Goal: Task Accomplishment & Management: Use online tool/utility

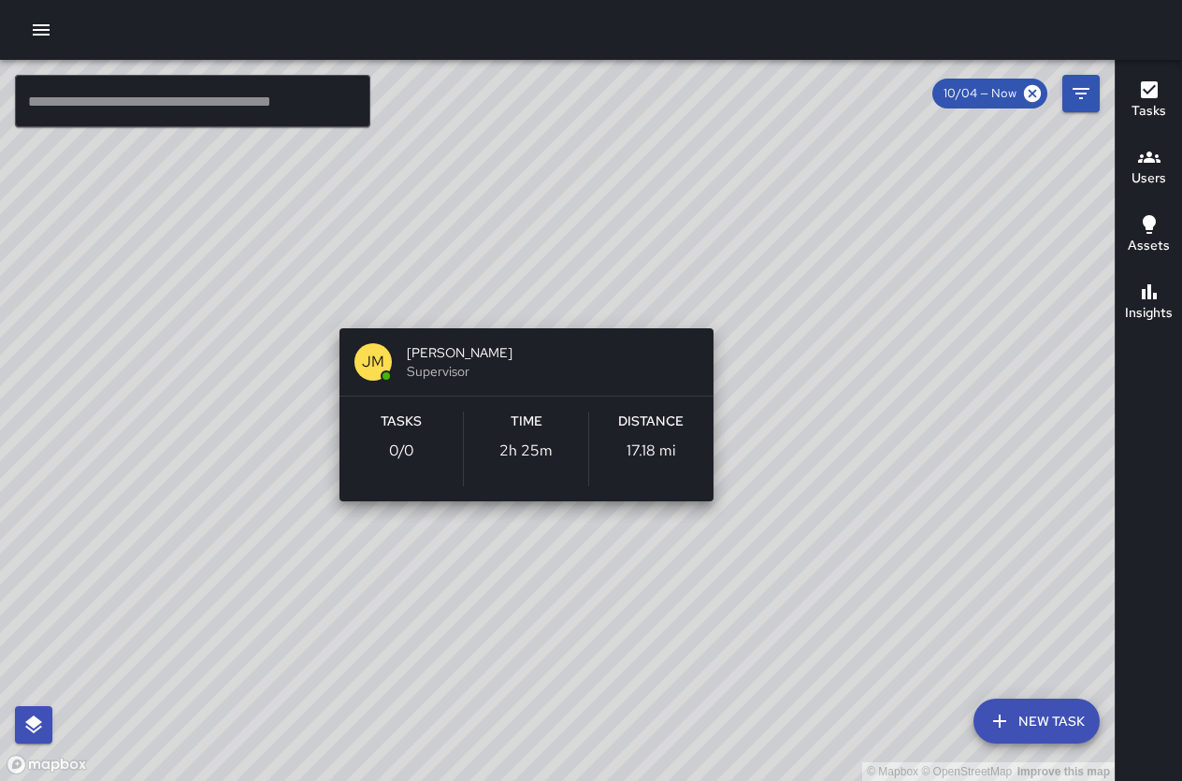
click at [527, 295] on div "© Mapbox © OpenStreetMap Improve this map [PERSON_NAME] [PERSON_NAME] Superviso…" at bounding box center [557, 420] width 1115 height 721
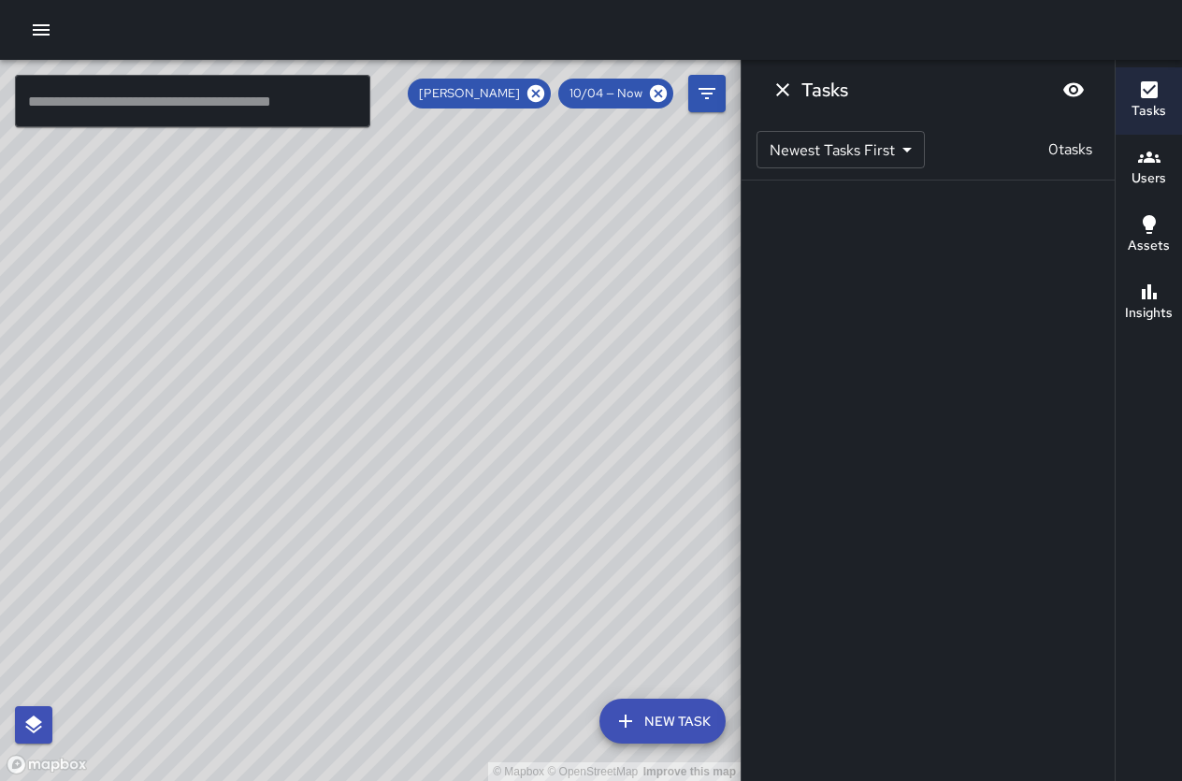
drag, startPoint x: 468, startPoint y: 165, endPoint x: 507, endPoint y: 344, distance: 183.8
click at [507, 337] on div "© Mapbox © OpenStreetMap Improve this map" at bounding box center [370, 420] width 741 height 721
drag, startPoint x: 455, startPoint y: 348, endPoint x: 337, endPoint y: 285, distance: 134.3
click at [337, 285] on div "© Mapbox © OpenStreetMap Improve this map" at bounding box center [370, 420] width 741 height 721
drag, startPoint x: 371, startPoint y: 315, endPoint x: 322, endPoint y: 290, distance: 55.6
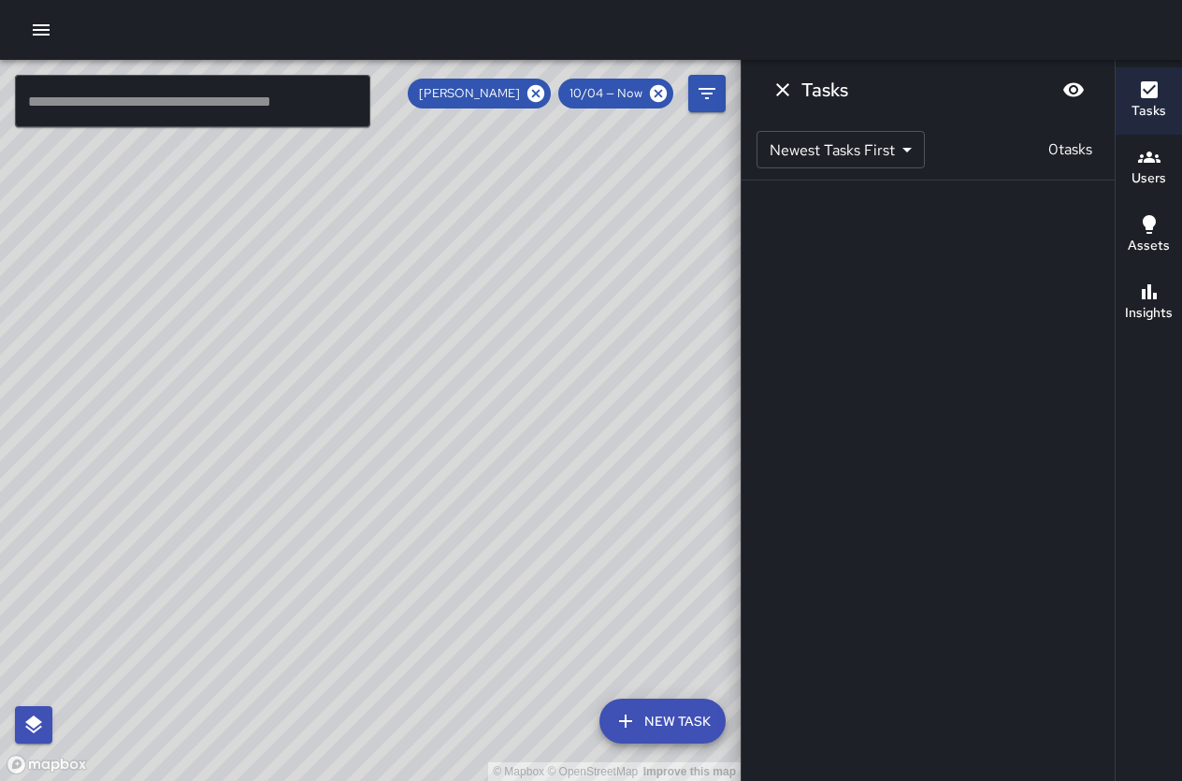
click at [322, 290] on div "© Mapbox © OpenStreetMap Improve this map" at bounding box center [370, 420] width 741 height 721
drag, startPoint x: 349, startPoint y: 311, endPoint x: 284, endPoint y: 282, distance: 70.7
click at [284, 282] on div "© Mapbox © OpenStreetMap Improve this map" at bounding box center [370, 420] width 741 height 721
drag, startPoint x: 393, startPoint y: 366, endPoint x: 259, endPoint y: 241, distance: 182.6
click at [259, 241] on div "© Mapbox © OpenStreetMap Improve this map" at bounding box center [370, 420] width 741 height 721
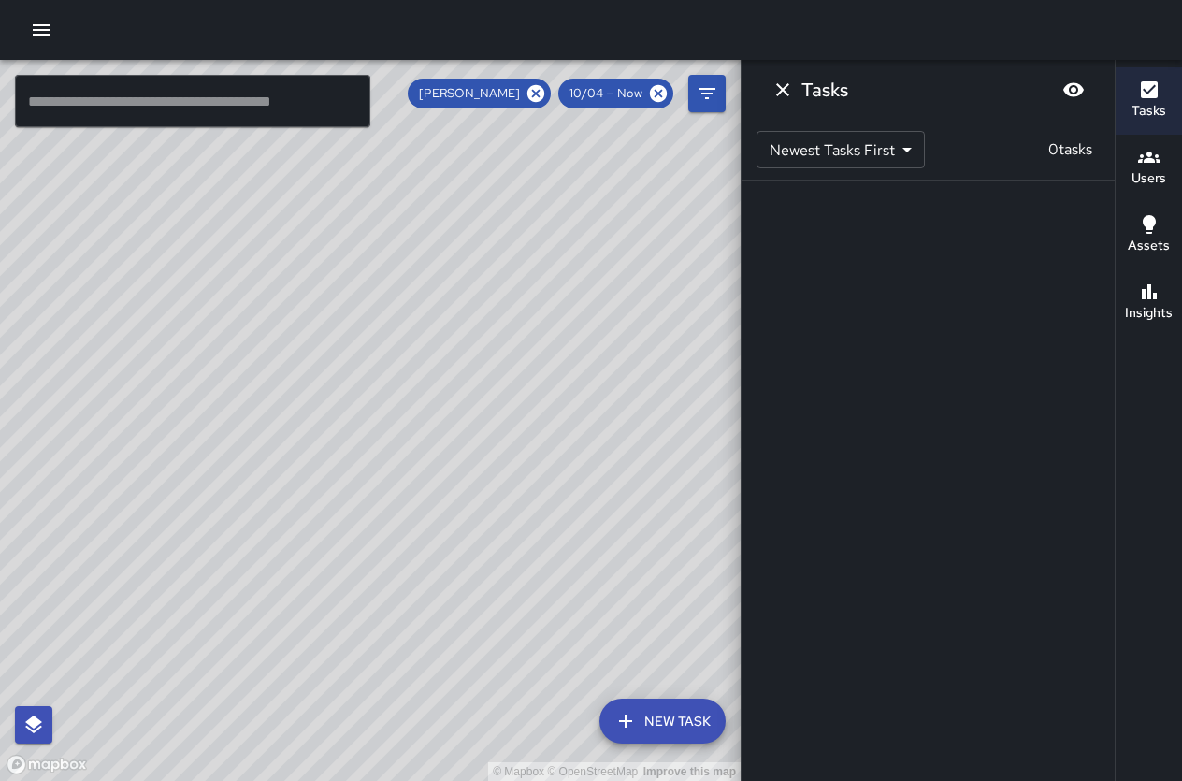
drag, startPoint x: 553, startPoint y: 552, endPoint x: 373, endPoint y: 321, distance: 292.5
click at [374, 321] on div "© Mapbox © OpenStreetMap Improve this map" at bounding box center [370, 420] width 741 height 721
drag, startPoint x: 454, startPoint y: 447, endPoint x: 312, endPoint y: 275, distance: 223.2
click at [314, 267] on div "© Mapbox © OpenStreetMap Improve this map" at bounding box center [370, 420] width 741 height 721
drag, startPoint x: 408, startPoint y: 434, endPoint x: 287, endPoint y: 279, distance: 196.6
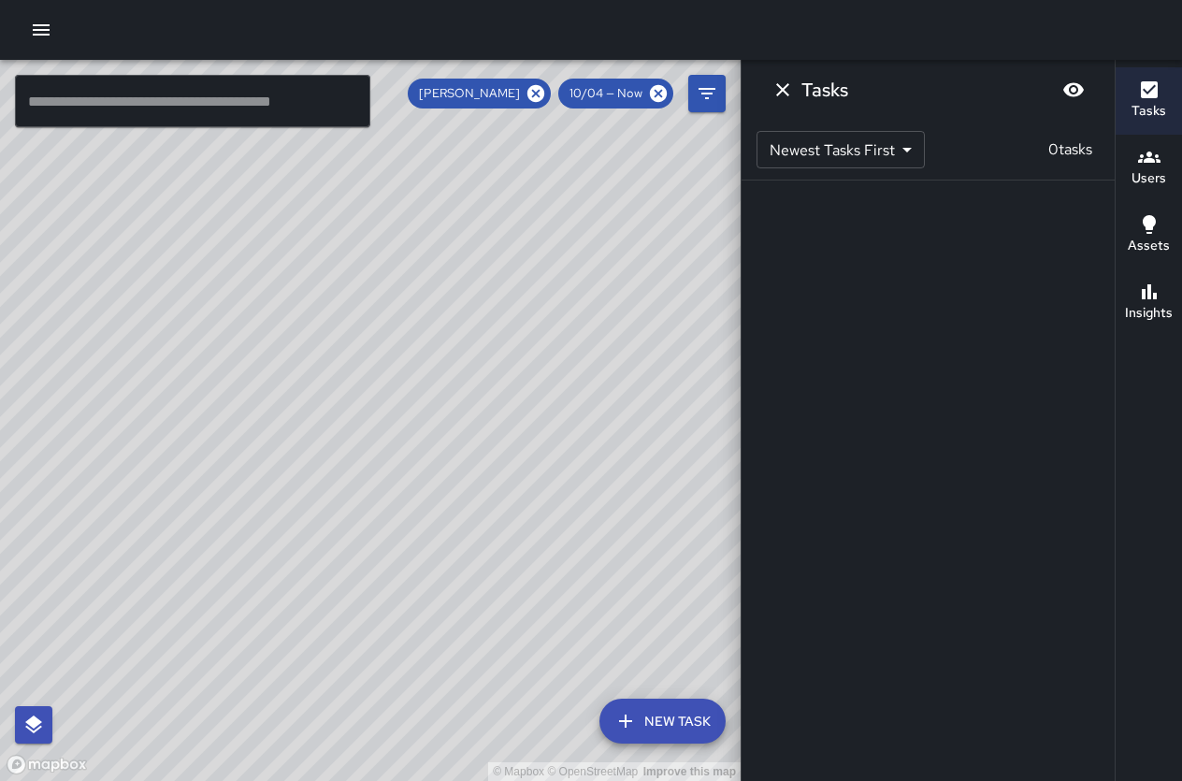
click at [287, 279] on div "© Mapbox © OpenStreetMap Improve this map" at bounding box center [370, 420] width 741 height 721
drag, startPoint x: 355, startPoint y: 402, endPoint x: 262, endPoint y: 223, distance: 201.6
click at [262, 223] on div "© Mapbox © OpenStreetMap Improve this map" at bounding box center [370, 420] width 741 height 721
drag, startPoint x: 360, startPoint y: 403, endPoint x: 265, endPoint y: 193, distance: 231.0
click at [266, 193] on div "© Mapbox © OpenStreetMap Improve this map [PERSON_NAME] [PERSON_NAME] Superviso…" at bounding box center [370, 420] width 741 height 721
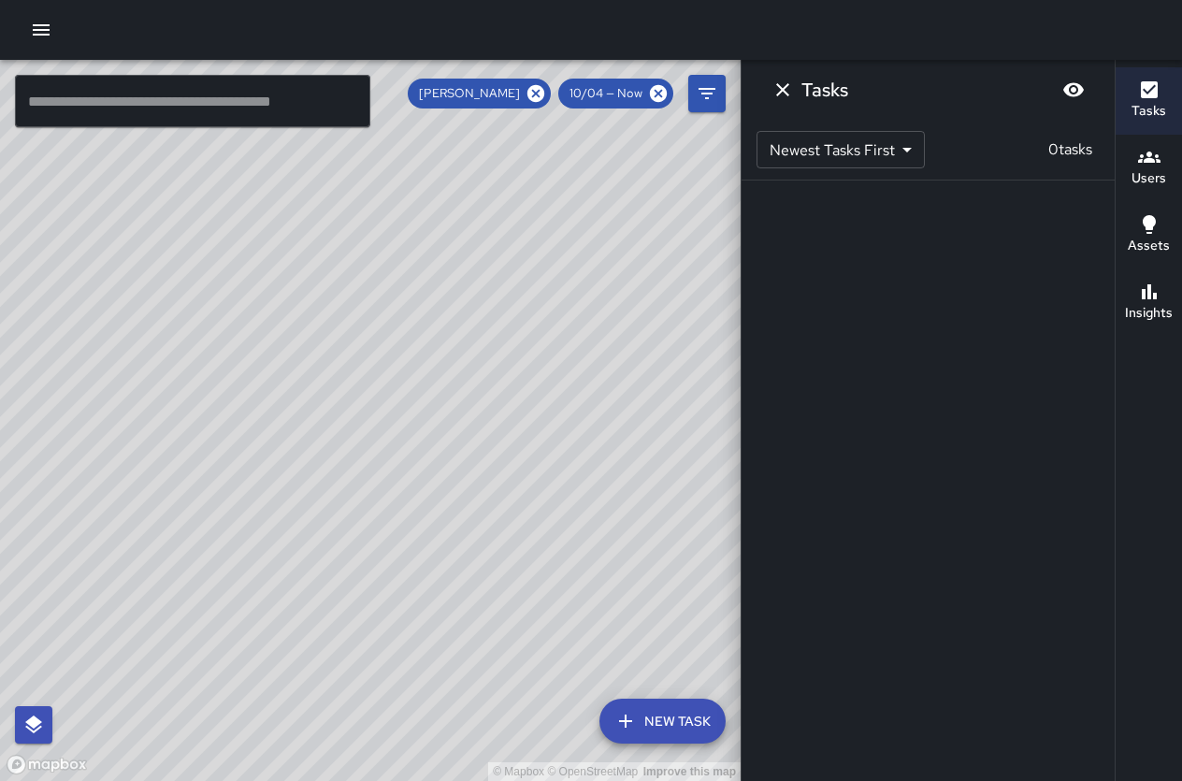
drag, startPoint x: 338, startPoint y: 334, endPoint x: 248, endPoint y: 180, distance: 179.0
click at [249, 168] on div "© Mapbox © OpenStreetMap Improve this map" at bounding box center [370, 420] width 741 height 721
drag, startPoint x: 375, startPoint y: 435, endPoint x: 338, endPoint y: 318, distance: 122.7
click at [338, 318] on div "© Mapbox © OpenStreetMap Improve this map" at bounding box center [370, 420] width 741 height 721
drag, startPoint x: 336, startPoint y: 319, endPoint x: 544, endPoint y: 779, distance: 505.1
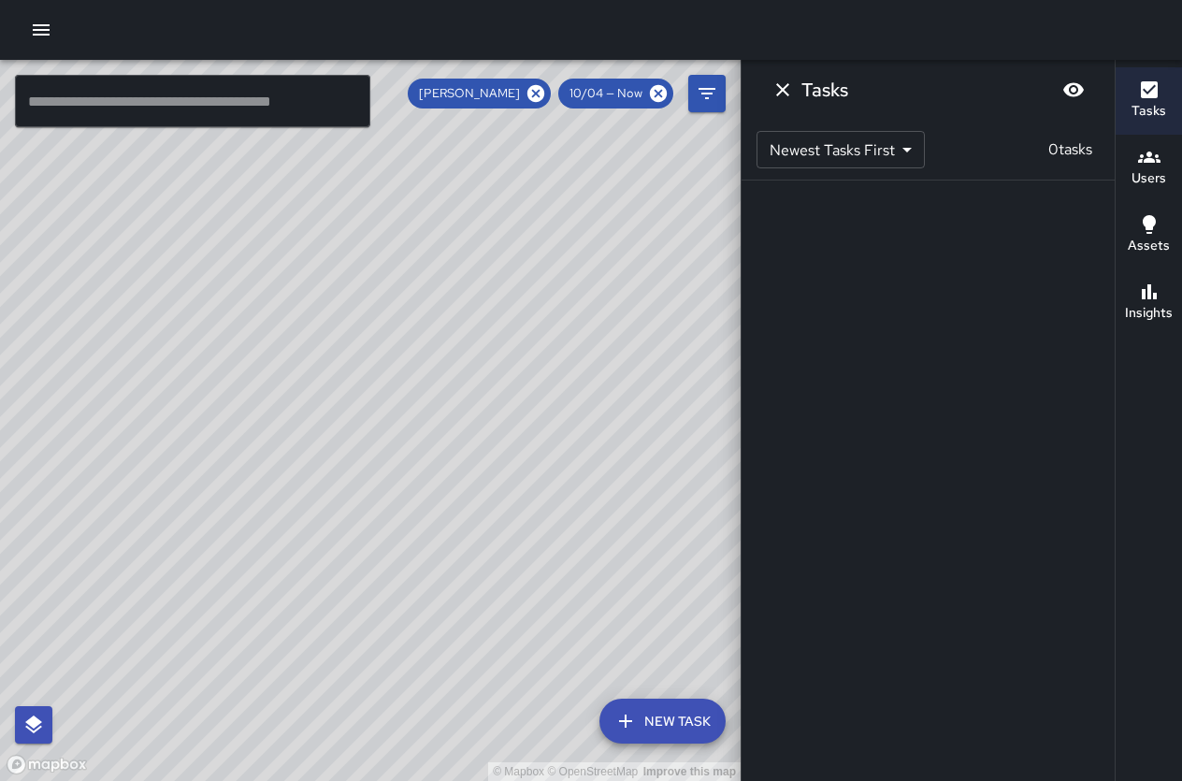
click at [568, 780] on html "© Mapbox © OpenStreetMap Improve this map ​ New Task [PERSON_NAME] 10/04 — Now …" at bounding box center [591, 390] width 1182 height 781
drag, startPoint x: 344, startPoint y: 407, endPoint x: 477, endPoint y: 578, distance: 216.6
click at [477, 578] on div "© Mapbox © OpenStreetMap Improve this map" at bounding box center [370, 420] width 741 height 721
drag, startPoint x: 552, startPoint y: 430, endPoint x: 303, endPoint y: 471, distance: 252.1
click at [303, 471] on div "© Mapbox © OpenStreetMap Improve this map" at bounding box center [370, 420] width 741 height 721
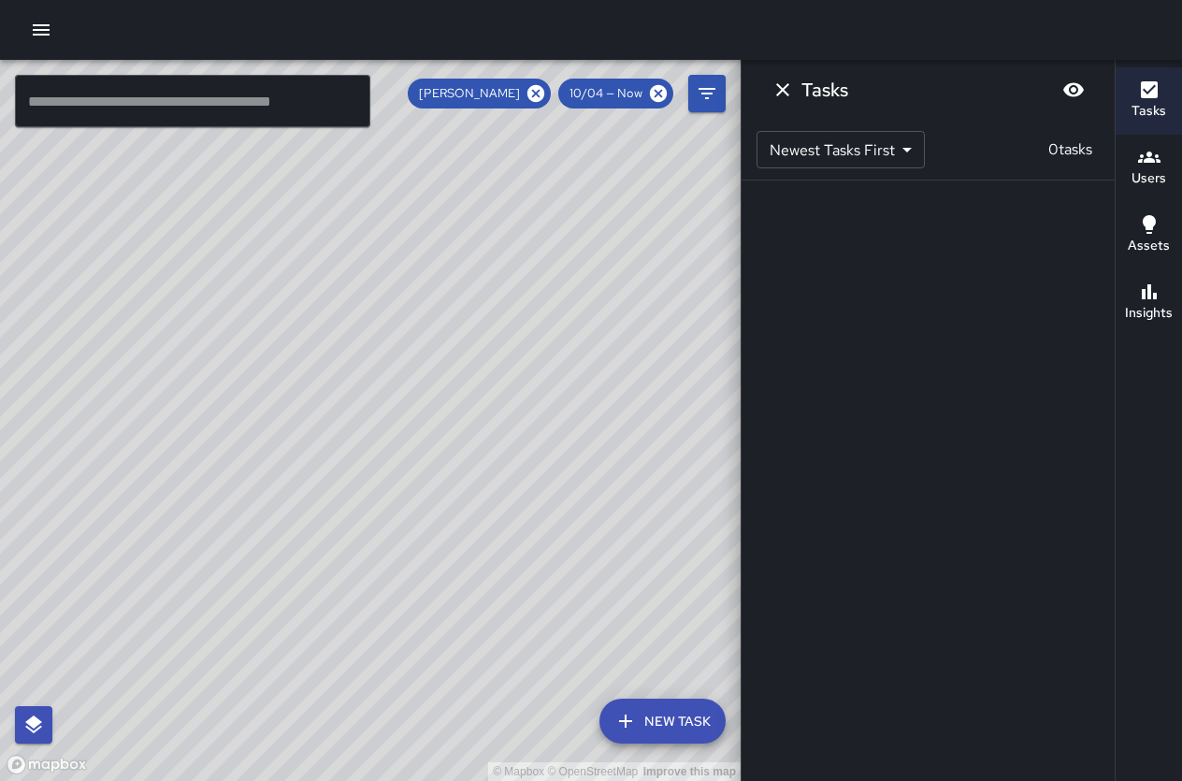
drag, startPoint x: 309, startPoint y: 450, endPoint x: 514, endPoint y: 465, distance: 206.3
click at [514, 465] on div "© Mapbox © OpenStreetMap Improve this map" at bounding box center [370, 420] width 741 height 721
drag, startPoint x: 443, startPoint y: 364, endPoint x: 591, endPoint y: 566, distance: 250.2
click at [593, 571] on div "© Mapbox © OpenStreetMap Improve this map" at bounding box center [370, 420] width 741 height 721
drag, startPoint x: 436, startPoint y: 411, endPoint x: 544, endPoint y: 497, distance: 138.4
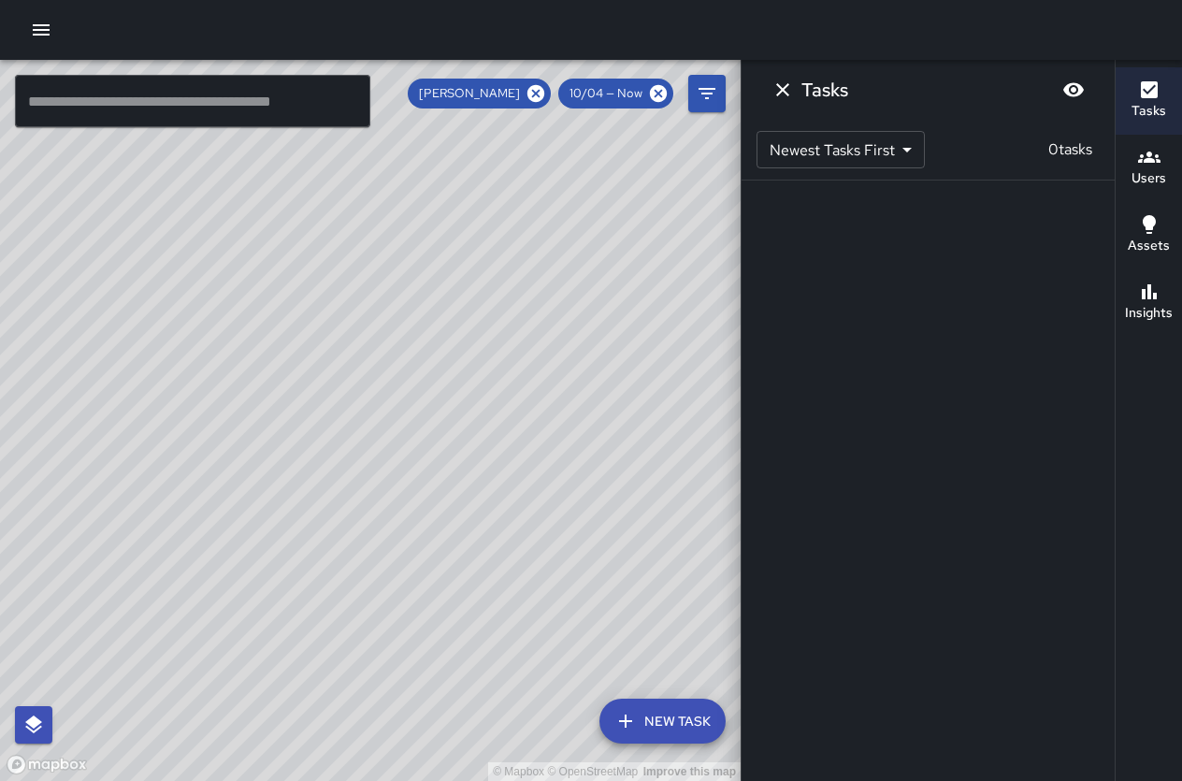
click at [544, 497] on div "© Mapbox © OpenStreetMap Improve this map" at bounding box center [370, 420] width 741 height 721
drag, startPoint x: 458, startPoint y: 416, endPoint x: 497, endPoint y: 508, distance: 99.3
click at [497, 508] on div "© Mapbox © OpenStreetMap Improve this map" at bounding box center [370, 420] width 741 height 721
drag, startPoint x: 566, startPoint y: 555, endPoint x: 94, endPoint y: 135, distance: 632.5
click at [94, 135] on div "© Mapbox © OpenStreetMap Improve this map" at bounding box center [370, 420] width 741 height 721
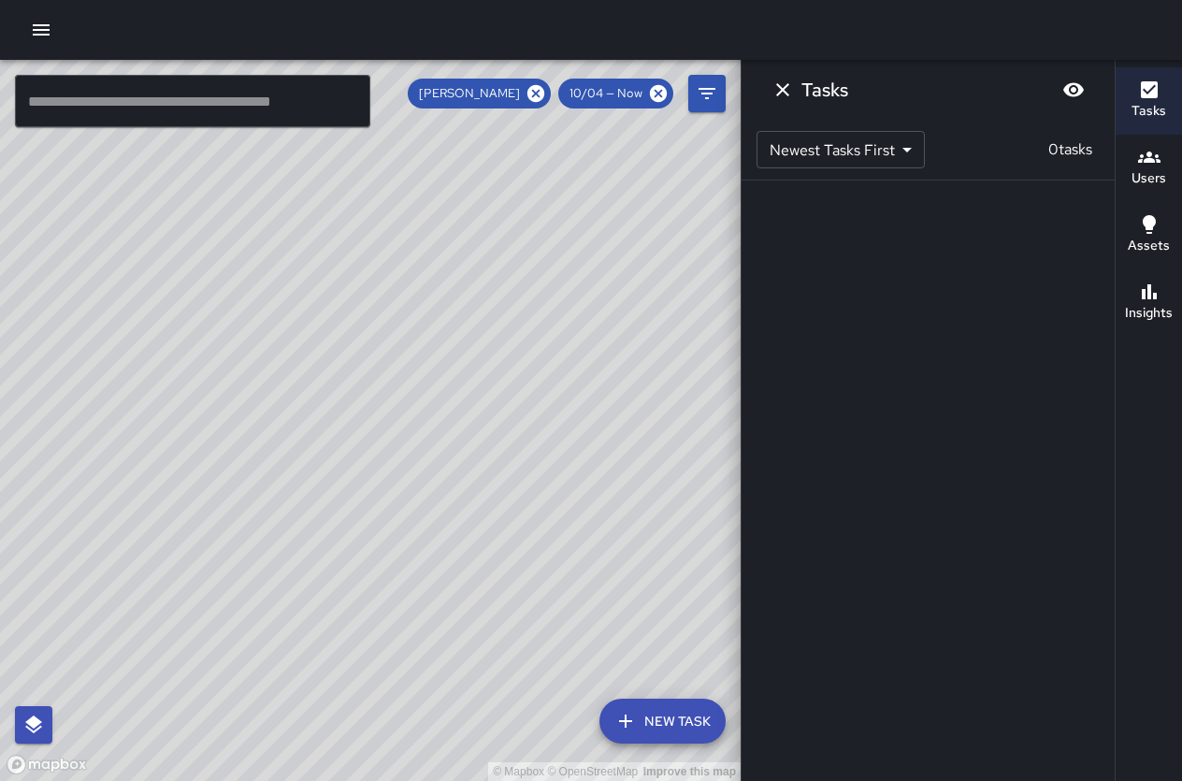
click at [535, 91] on icon at bounding box center [535, 93] width 21 height 21
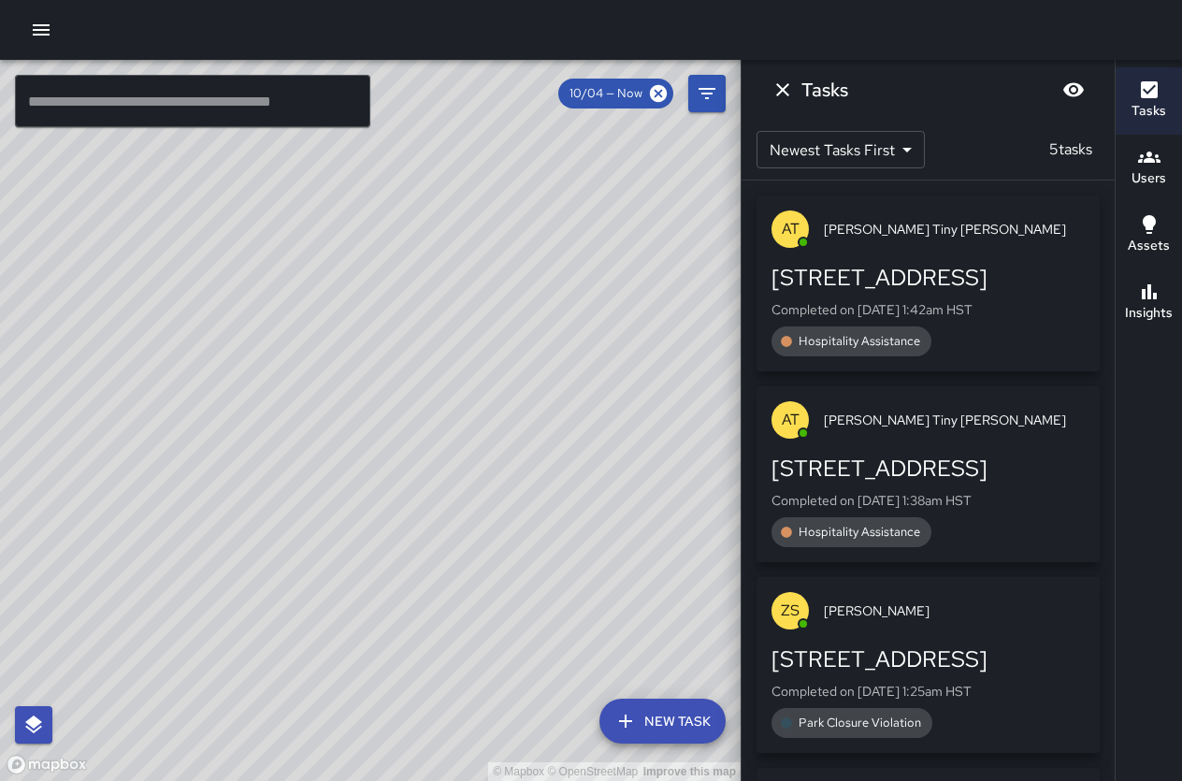
drag, startPoint x: 191, startPoint y: 342, endPoint x: 610, endPoint y: 586, distance: 484.8
click at [603, 583] on div "© Mapbox © OpenStreetMap Improve this map" at bounding box center [370, 420] width 741 height 721
drag, startPoint x: 324, startPoint y: 358, endPoint x: 482, endPoint y: 396, distance: 162.4
click at [482, 396] on div "© Mapbox © OpenStreetMap Improve this map" at bounding box center [370, 420] width 741 height 721
drag, startPoint x: 249, startPoint y: 242, endPoint x: 281, endPoint y: 316, distance: 80.4
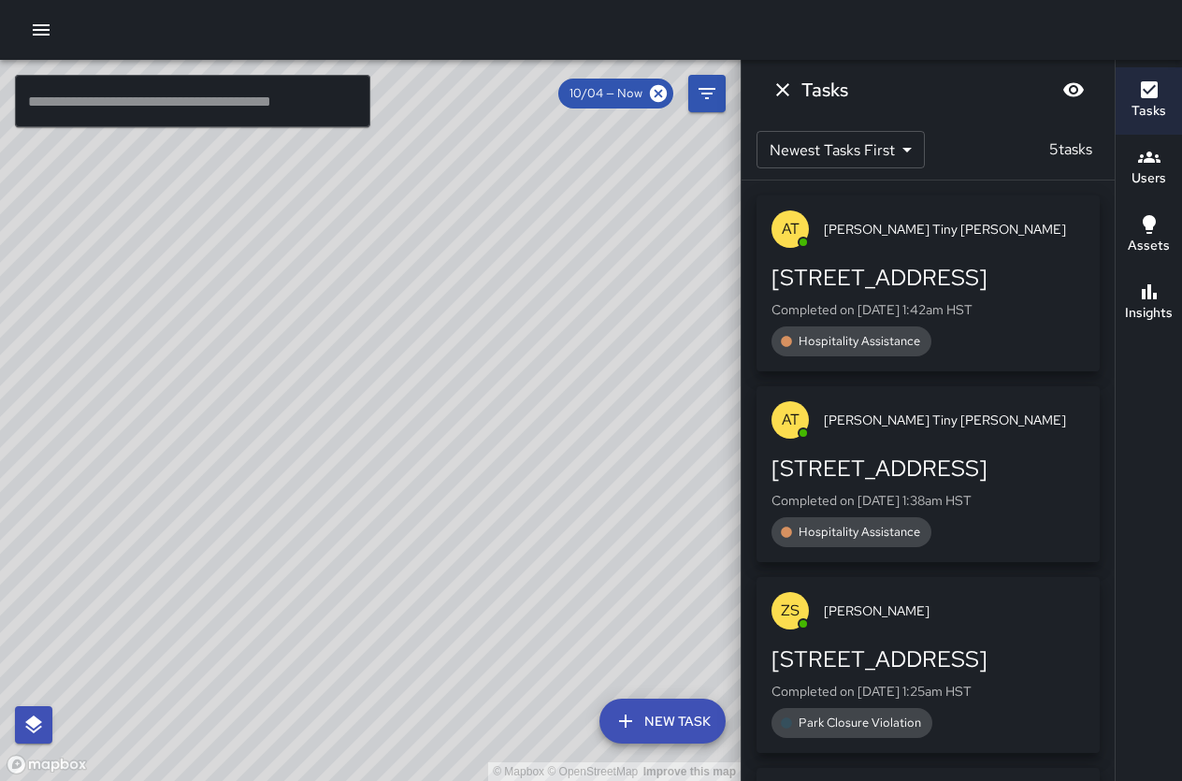
click at [281, 316] on div "© Mapbox © OpenStreetMap Improve this map" at bounding box center [370, 420] width 741 height 721
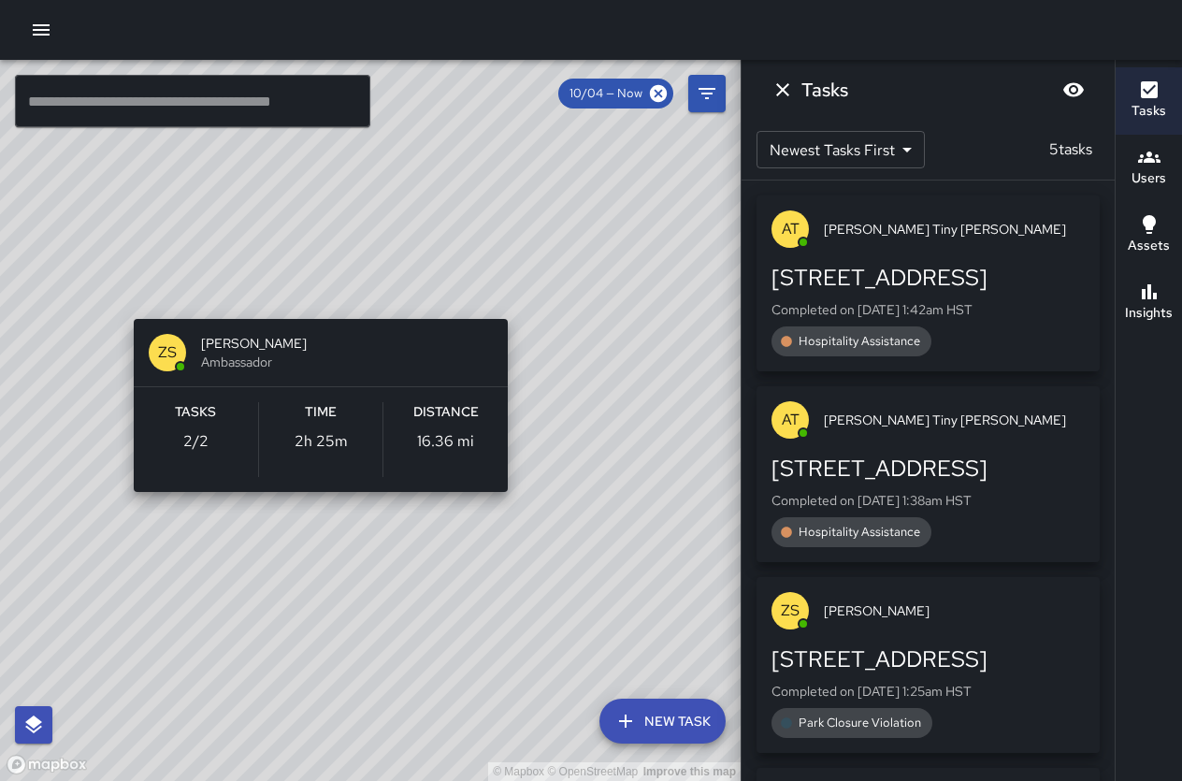
click at [318, 296] on div "© Mapbox © OpenStreetMap Improve this map ZS [PERSON_NAME] Ambassador Tasks 2 /…" at bounding box center [370, 420] width 741 height 721
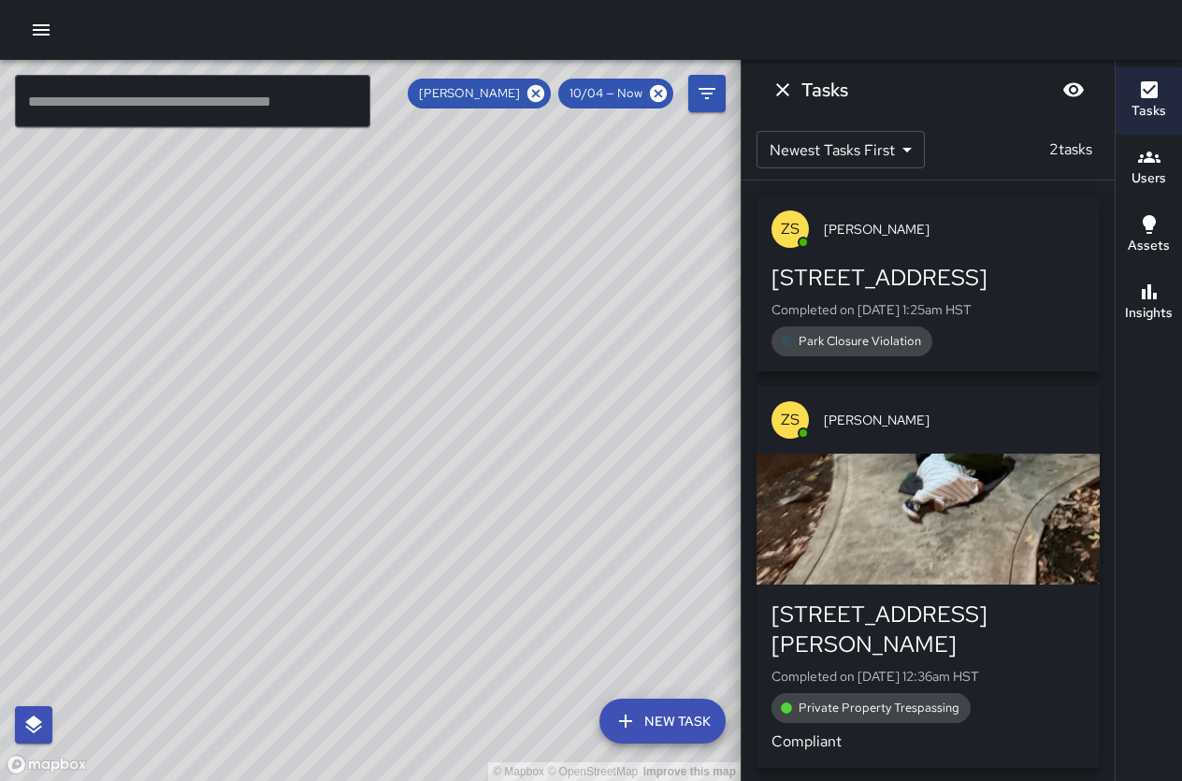
drag, startPoint x: 610, startPoint y: 467, endPoint x: -17, endPoint y: -46, distance: 809.3
click at [0, 0] on html "© Mapbox © OpenStreetMap Improve this map ​ New Task [PERSON_NAME] 10/04 — Now …" at bounding box center [591, 390] width 1182 height 781
drag, startPoint x: 467, startPoint y: 269, endPoint x: 358, endPoint y: 817, distance: 558.6
click at [358, 780] on html "© Mapbox © OpenStreetMap Improve this map ​ New Task [PERSON_NAME] 10/04 — Now …" at bounding box center [591, 390] width 1182 height 781
drag, startPoint x: 380, startPoint y: 599, endPoint x: 396, endPoint y: 390, distance: 210.1
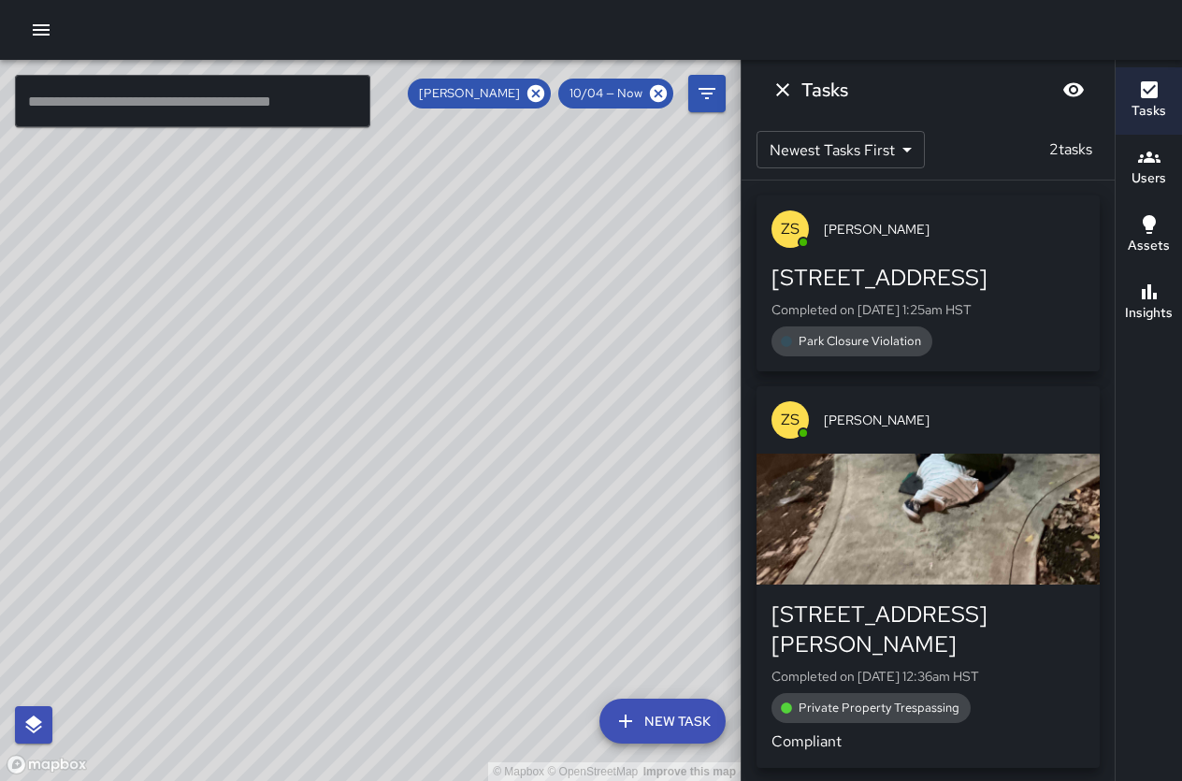
click at [396, 390] on div "© Mapbox © OpenStreetMap Improve this map" at bounding box center [370, 420] width 741 height 721
drag, startPoint x: 495, startPoint y: 603, endPoint x: 171, endPoint y: 123, distance: 578.6
click at [171, 123] on div "© Mapbox © OpenStreetMap Improve this map ​ New Task [PERSON_NAME] 10/04 — Now …" at bounding box center [370, 420] width 741 height 721
drag, startPoint x: 429, startPoint y: 410, endPoint x: 104, endPoint y: 99, distance: 449.7
click at [104, 99] on div "© Mapbox © OpenStreetMap Improve this map ​ New Task [PERSON_NAME] 10/04 — Now …" at bounding box center [370, 420] width 741 height 721
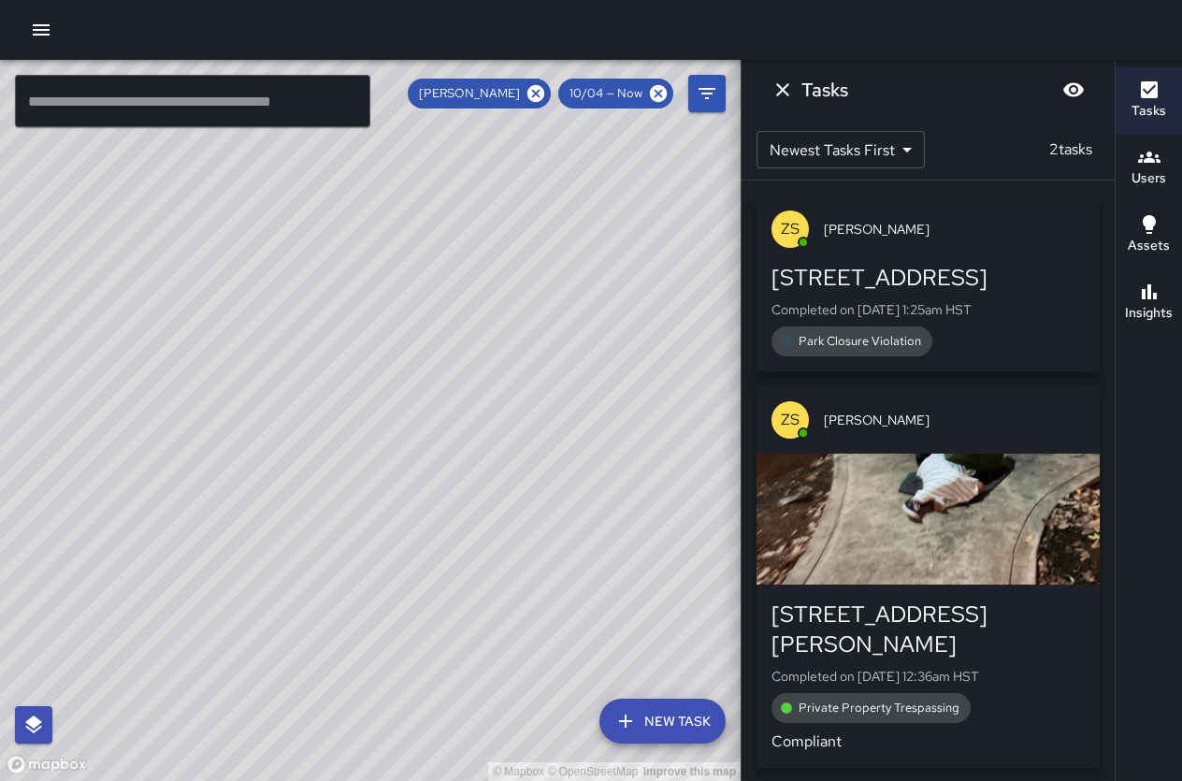
drag, startPoint x: 342, startPoint y: 341, endPoint x: 256, endPoint y: 237, distance: 135.5
click at [256, 237] on div "© Mapbox © OpenStreetMap Improve this map" at bounding box center [370, 420] width 741 height 721
drag, startPoint x: 256, startPoint y: 237, endPoint x: 414, endPoint y: 493, distance: 301.0
click at [414, 493] on div "© Mapbox © OpenStreetMap Improve this map" at bounding box center [370, 420] width 741 height 721
drag, startPoint x: 244, startPoint y: 216, endPoint x: 266, endPoint y: 302, distance: 88.7
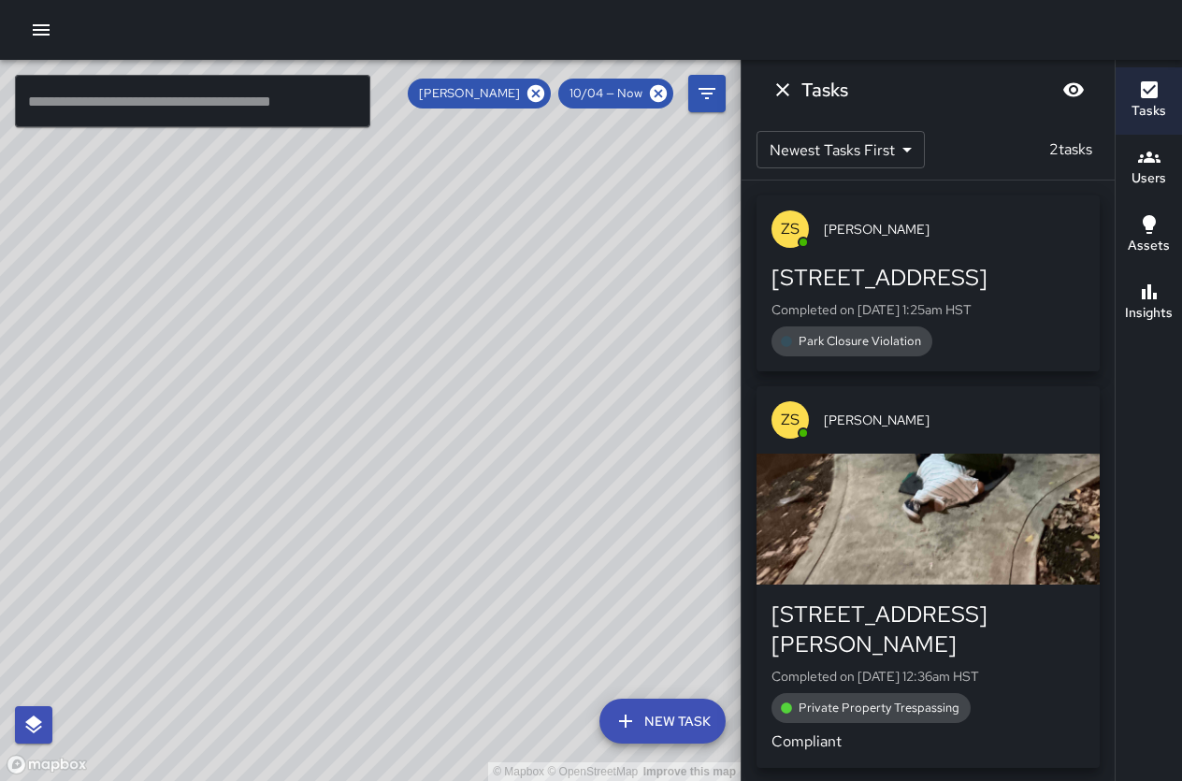
click at [266, 302] on div "© Mapbox © OpenStreetMap Improve this map" at bounding box center [370, 420] width 741 height 721
drag, startPoint x: 449, startPoint y: 444, endPoint x: 405, endPoint y: 339, distance: 113.6
click at [405, 339] on div "© Mapbox © OpenStreetMap Improve this map" at bounding box center [370, 420] width 741 height 721
drag, startPoint x: 509, startPoint y: 550, endPoint x: 457, endPoint y: 259, distance: 295.3
click at [457, 259] on div "© Mapbox © OpenStreetMap Improve this map" at bounding box center [370, 420] width 741 height 721
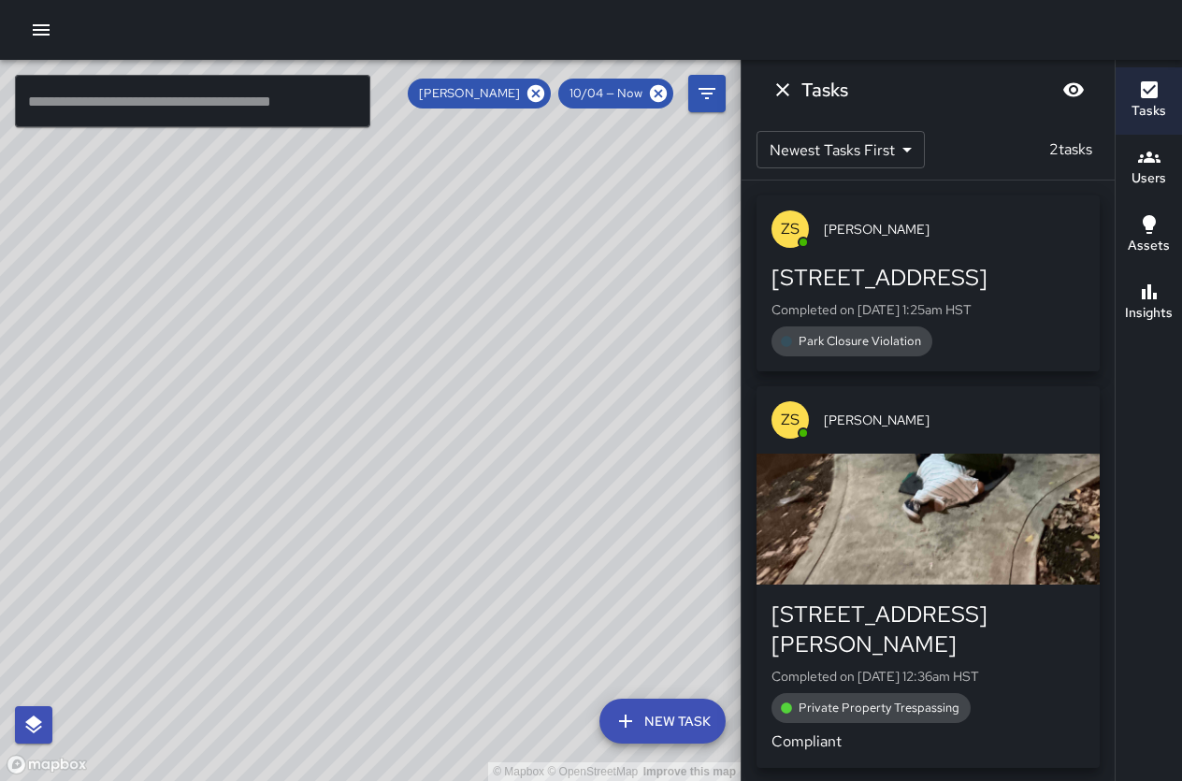
drag, startPoint x: 536, startPoint y: 287, endPoint x: 319, endPoint y: 468, distance: 282.2
click at [259, 519] on div "© Mapbox © OpenStreetMap Improve this map" at bounding box center [370, 420] width 741 height 721
drag, startPoint x: 336, startPoint y: 473, endPoint x: 420, endPoint y: 440, distance: 90.3
click at [420, 440] on div "© Mapbox © OpenStreetMap Improve this map" at bounding box center [370, 420] width 741 height 721
drag, startPoint x: 353, startPoint y: 464, endPoint x: 566, endPoint y: 482, distance: 213.1
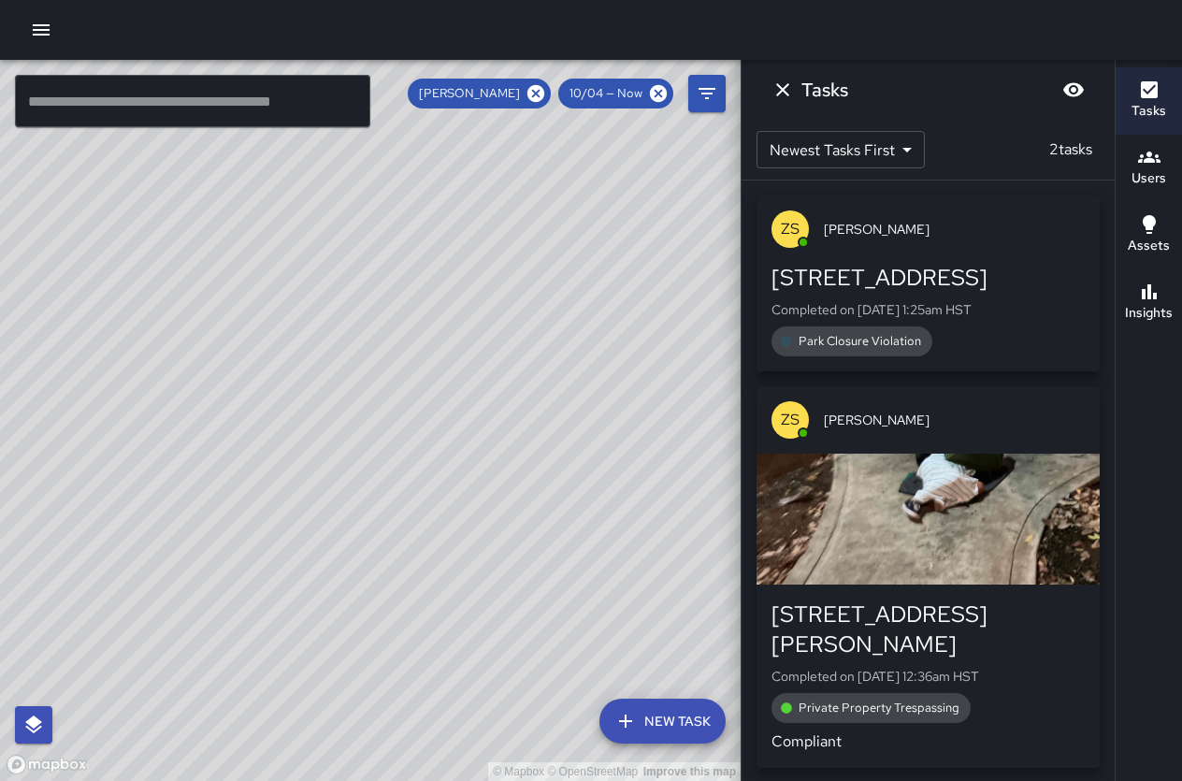
click at [566, 482] on div "© Mapbox © OpenStreetMap Improve this map" at bounding box center [370, 420] width 741 height 721
click at [787, 88] on icon "Dismiss" at bounding box center [782, 90] width 22 height 22
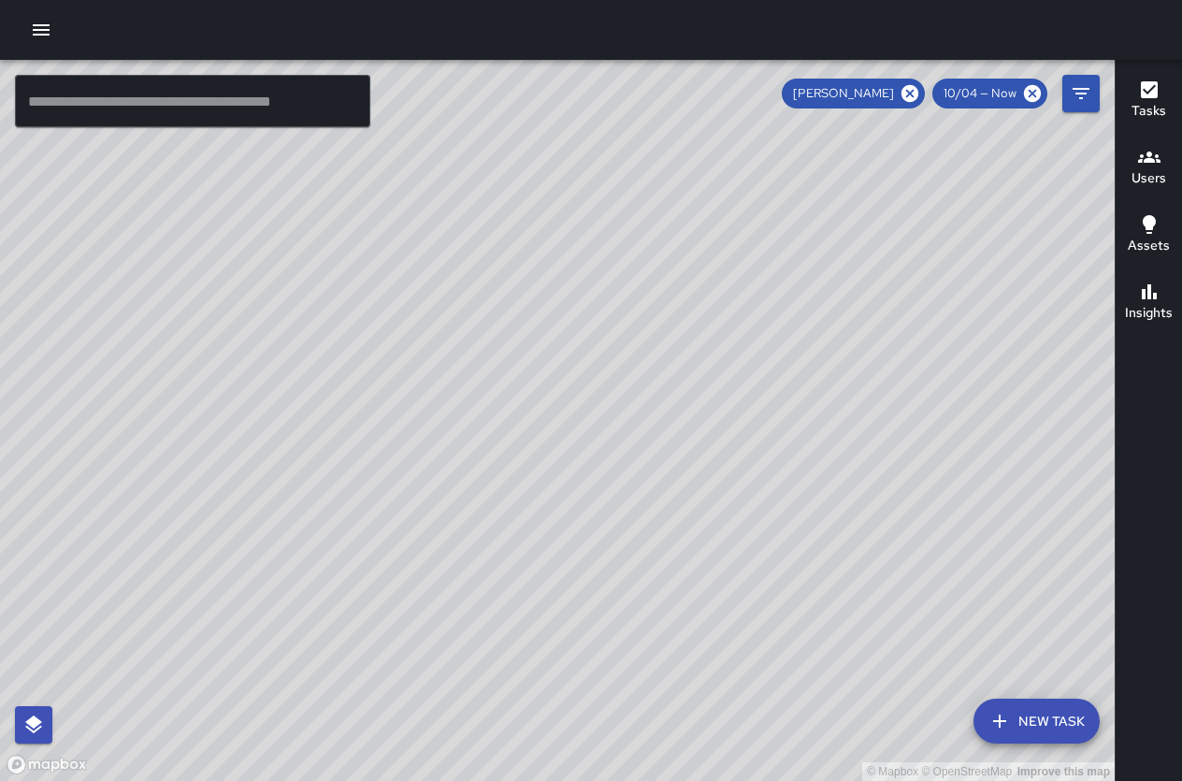
drag, startPoint x: 582, startPoint y: 332, endPoint x: 924, endPoint y: 583, distance: 424.2
click at [924, 586] on div "© Mapbox © OpenStreetMap Improve this map" at bounding box center [557, 420] width 1115 height 721
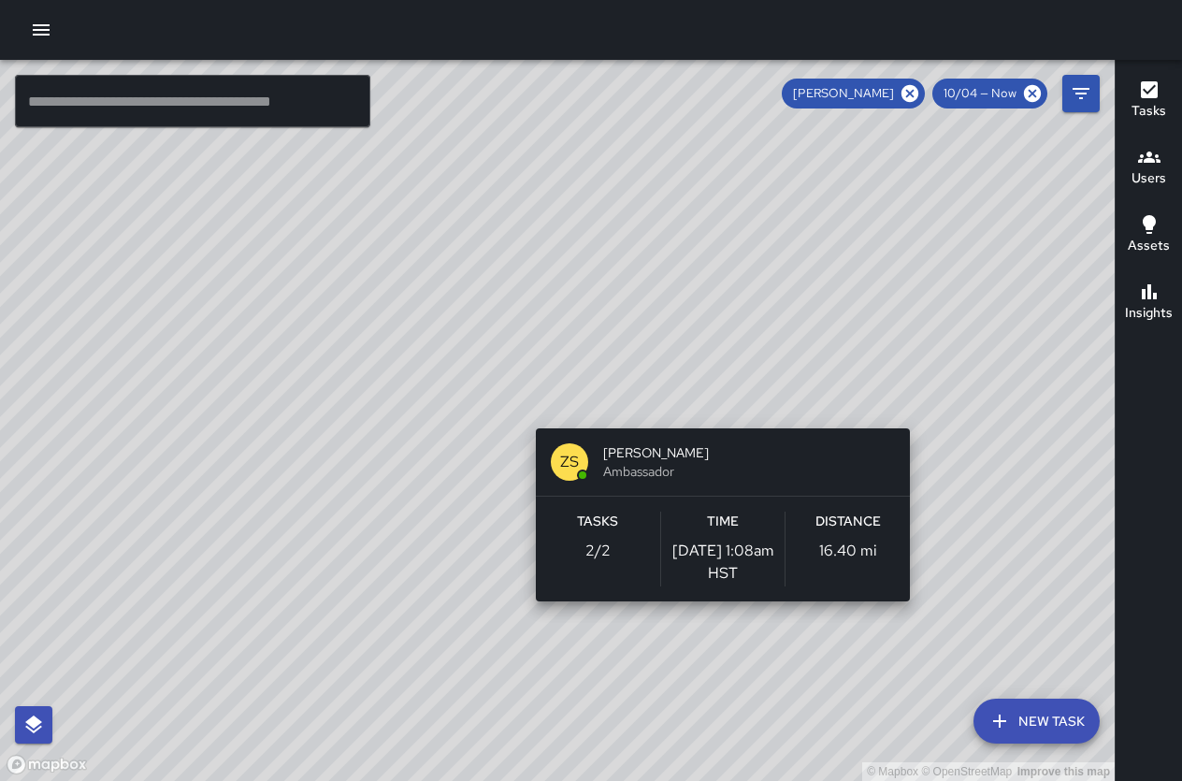
drag, startPoint x: 647, startPoint y: 409, endPoint x: 716, endPoint y: 417, distance: 69.7
click at [716, 417] on div "© Mapbox © OpenStreetMap Improve this map ZS [PERSON_NAME] Ambassador Tasks 2 /…" at bounding box center [557, 420] width 1115 height 721
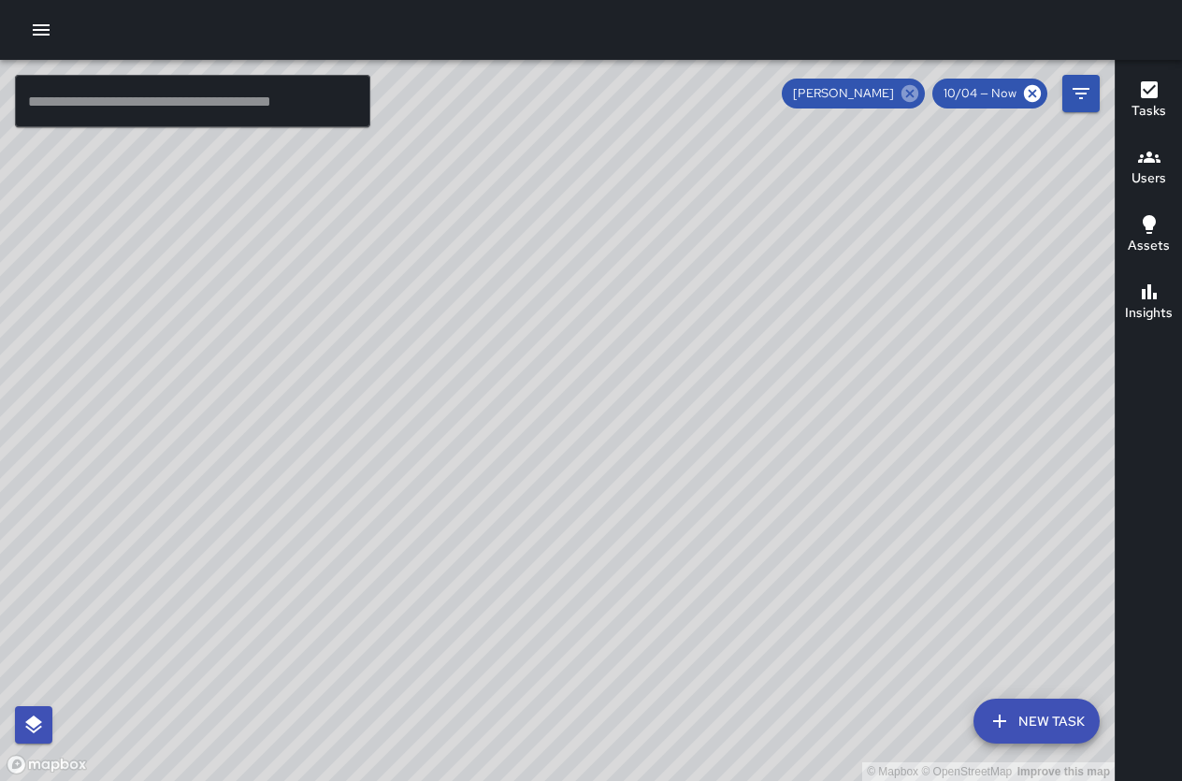
click at [906, 86] on icon at bounding box center [910, 93] width 21 height 21
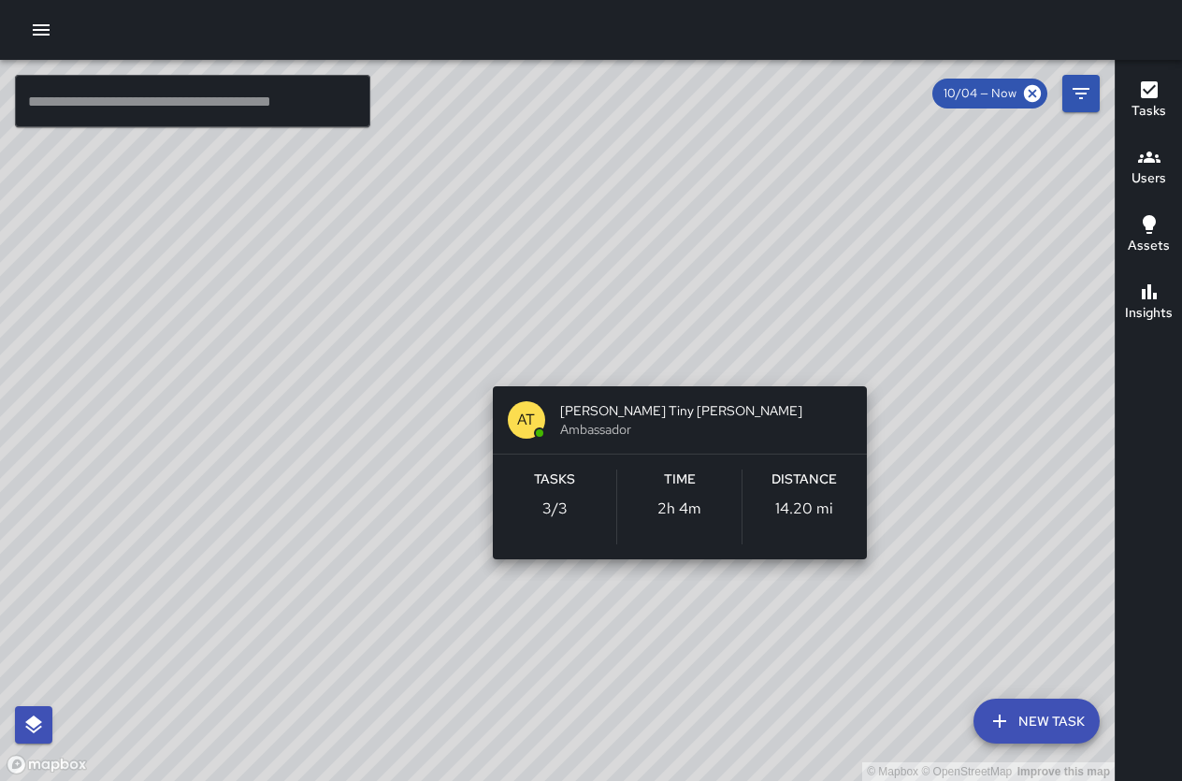
click at [683, 358] on div "© Mapbox © OpenStreetMap Improve this map AT [PERSON_NAME] [PERSON_NAME] Ambass…" at bounding box center [557, 420] width 1115 height 721
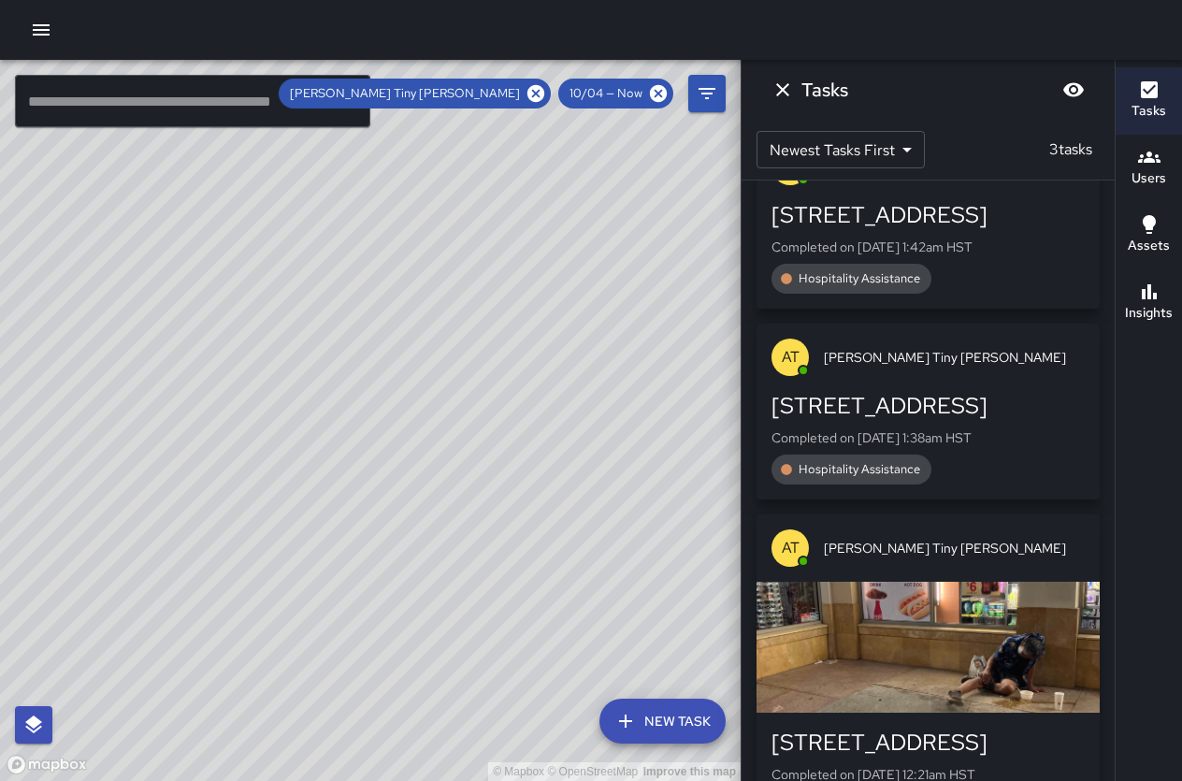
scroll to position [133, 0]
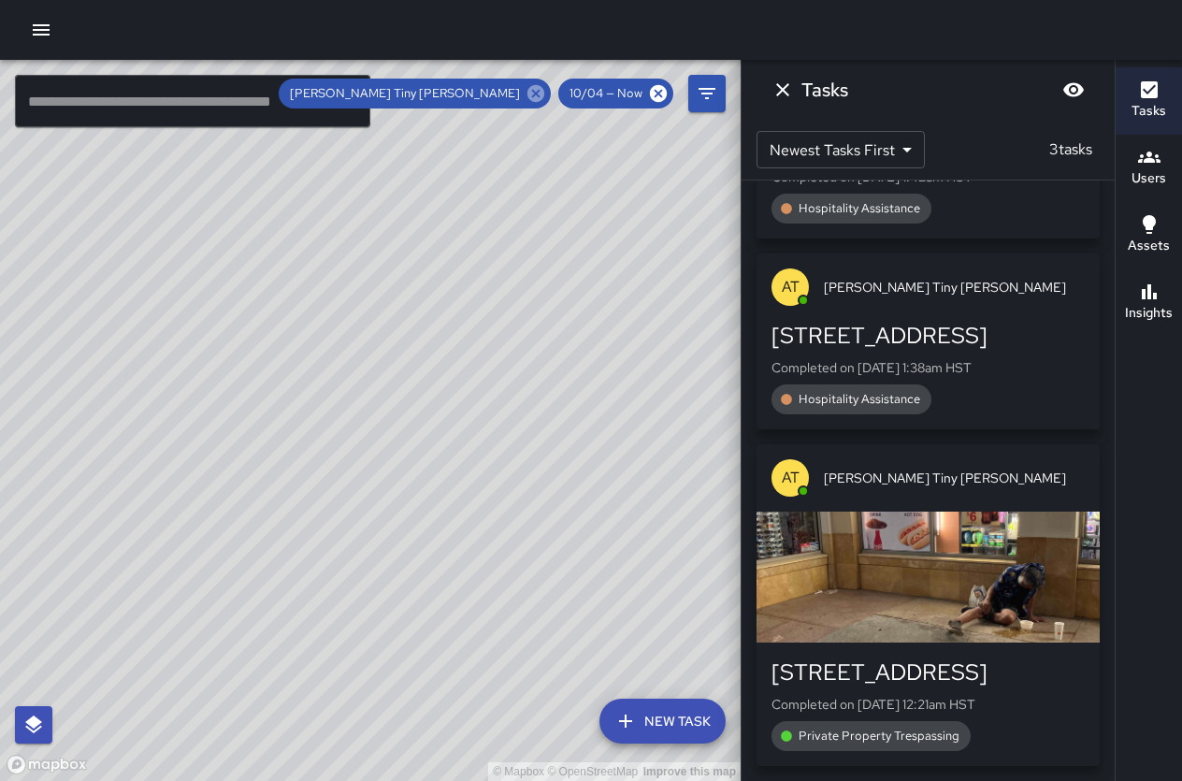
click at [531, 88] on icon at bounding box center [535, 93] width 21 height 21
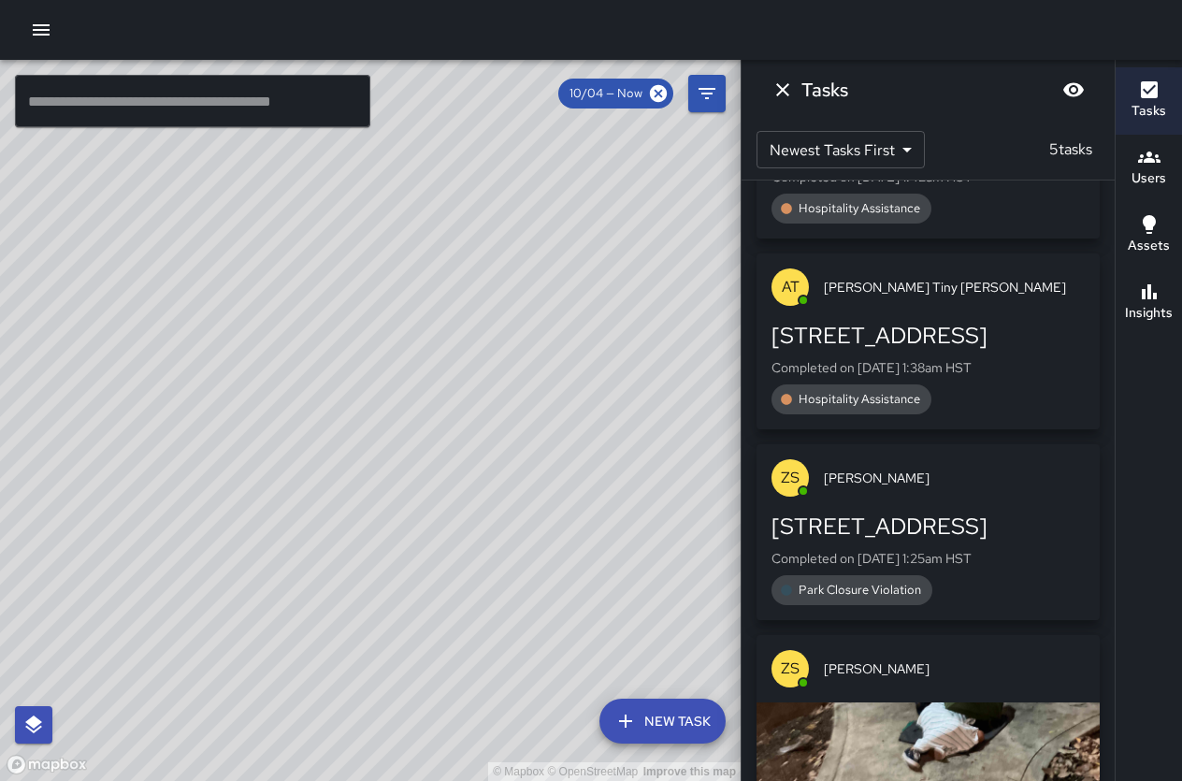
drag, startPoint x: 275, startPoint y: 337, endPoint x: 678, endPoint y: 422, distance: 411.9
click at [678, 422] on div "© Mapbox © OpenStreetMap Improve this map" at bounding box center [370, 420] width 741 height 721
drag, startPoint x: 281, startPoint y: 397, endPoint x: 467, endPoint y: 400, distance: 185.2
click at [467, 400] on div "© Mapbox © OpenStreetMap Improve this map" at bounding box center [370, 420] width 741 height 721
drag, startPoint x: 463, startPoint y: 400, endPoint x: 464, endPoint y: 376, distance: 24.3
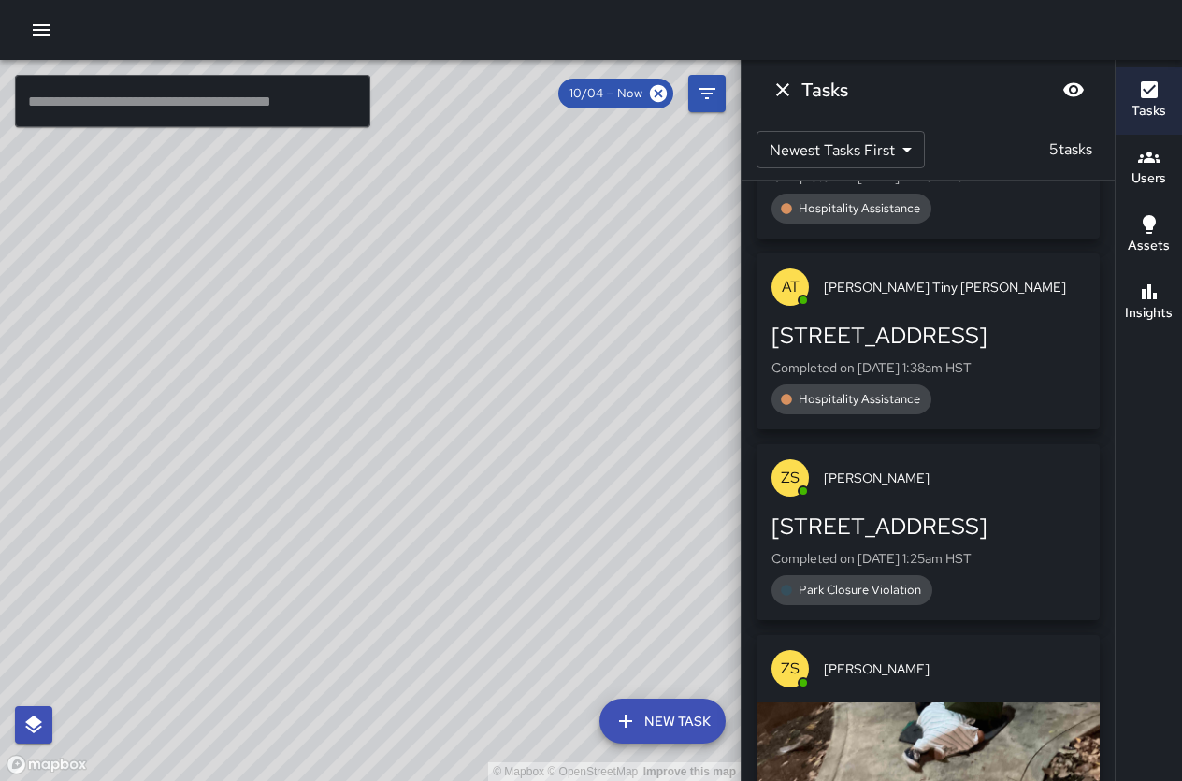
click at [464, 376] on div "© Mapbox © OpenStreetMap Improve this map" at bounding box center [370, 420] width 741 height 721
drag, startPoint x: 421, startPoint y: 325, endPoint x: 375, endPoint y: 353, distance: 53.7
click at [375, 353] on div "© Mapbox © OpenStreetMap Improve this map" at bounding box center [370, 420] width 741 height 721
